Goal: Check status: Check status

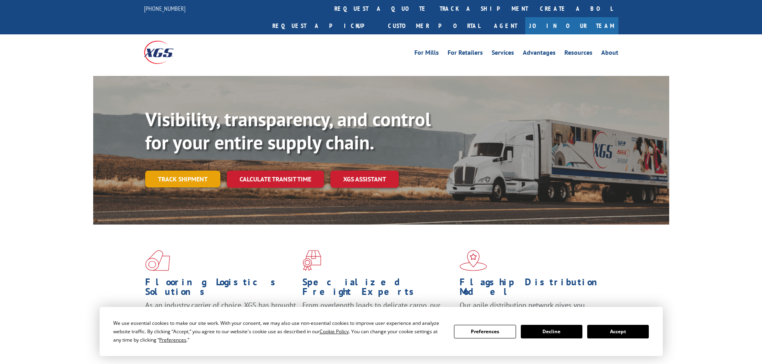
click at [191, 171] on link "Track shipment" at bounding box center [182, 179] width 75 height 17
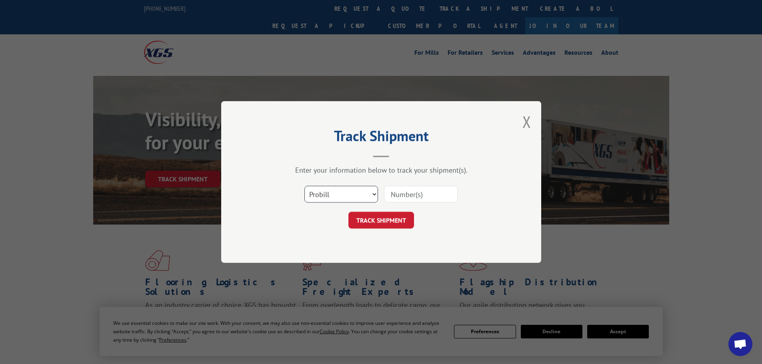
click at [330, 192] on select "Select category... Probill BOL PO" at bounding box center [341, 194] width 74 height 17
select select "bol"
click at [304, 186] on select "Select category... Probill BOL PO" at bounding box center [341, 194] width 74 height 17
click at [398, 192] on input at bounding box center [421, 194] width 74 height 17
paste input "5510934"
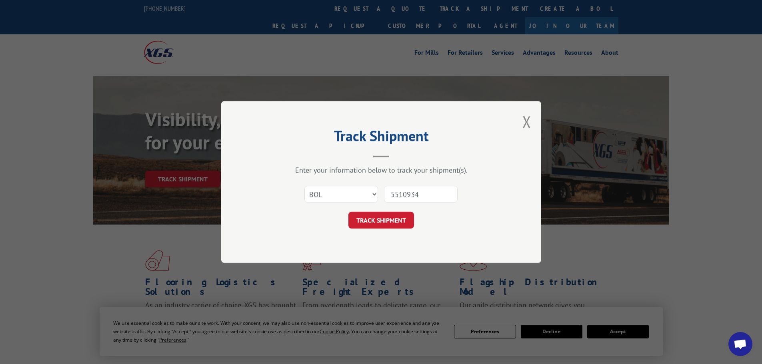
type input "5510934"
click at [399, 219] on button "TRACK SHIPMENT" at bounding box center [381, 220] width 66 height 17
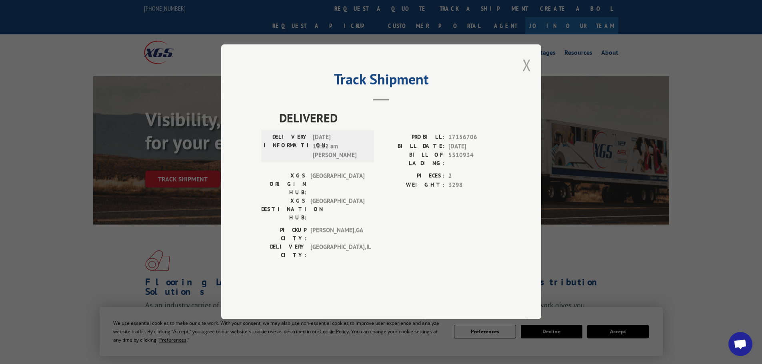
click at [525, 76] on button "Close modal" at bounding box center [526, 64] width 9 height 21
